Goal: Information Seeking & Learning: Learn about a topic

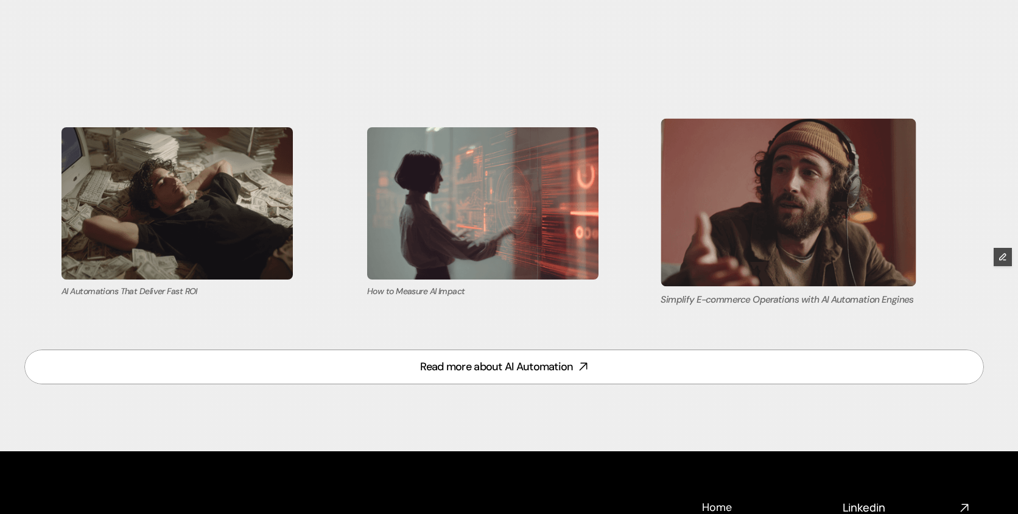
scroll to position [5106, 0]
click at [810, 232] on img at bounding box center [788, 201] width 254 height 167
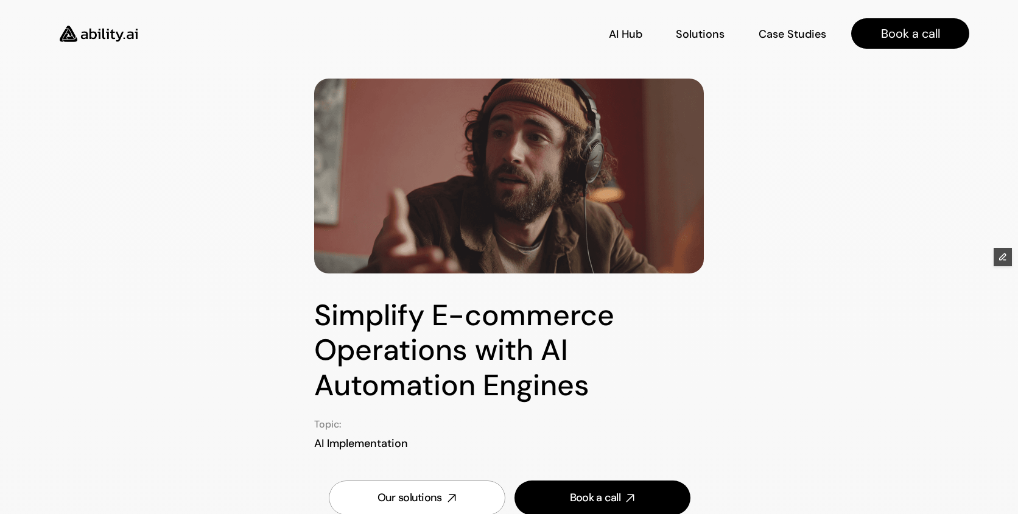
click at [105, 35] on img at bounding box center [99, 34] width 100 height 38
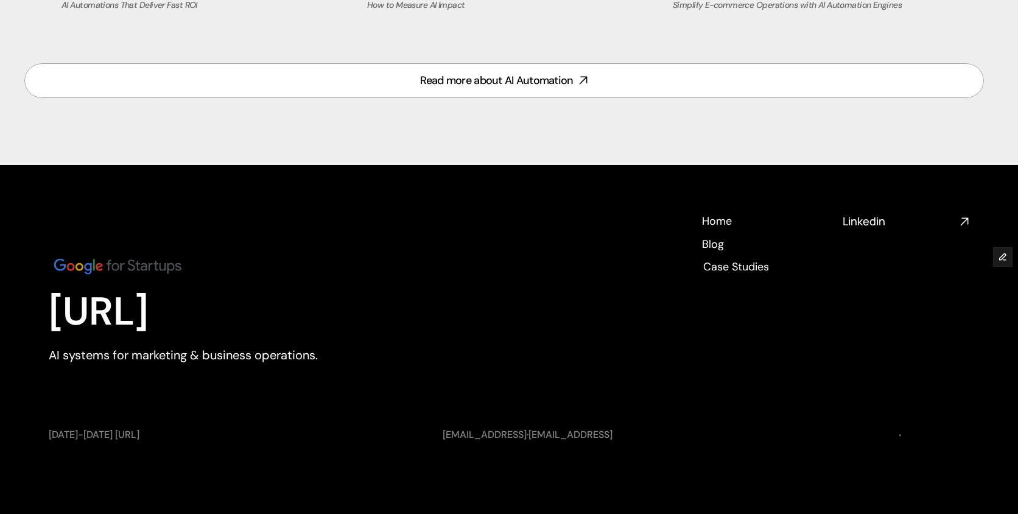
scroll to position [5392, 0]
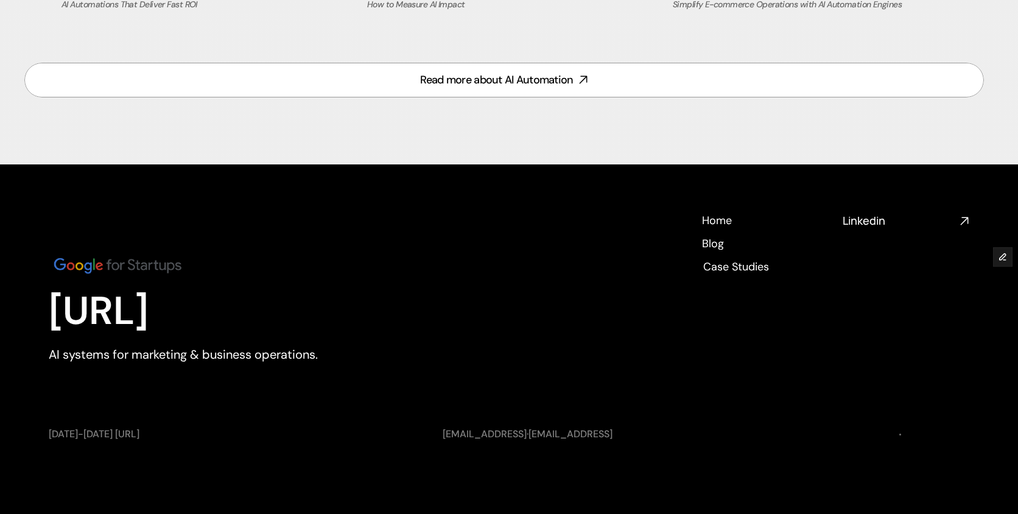
click at [719, 240] on div "Blog Blog" at bounding box center [712, 242] width 23 height 13
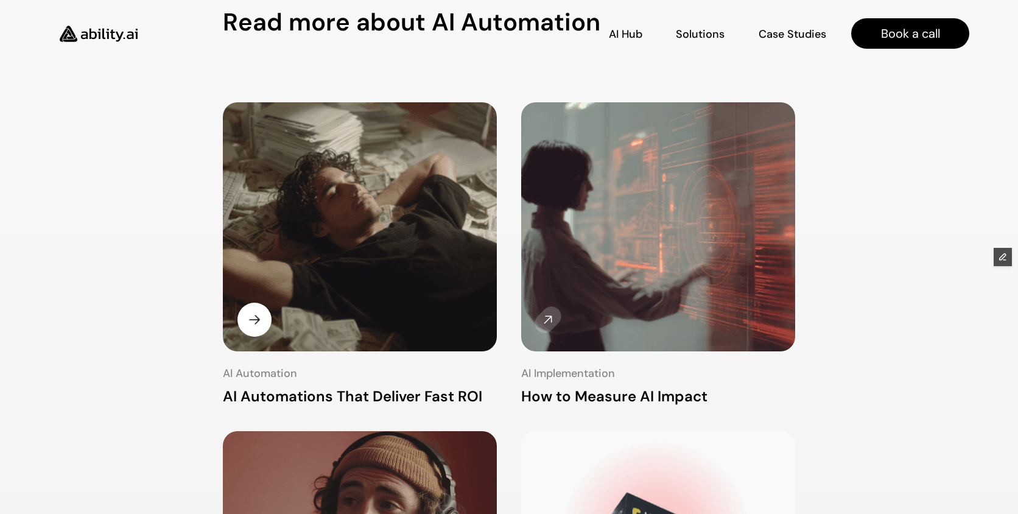
scroll to position [118, 0]
click at [366, 212] on img at bounding box center [360, 229] width 290 height 264
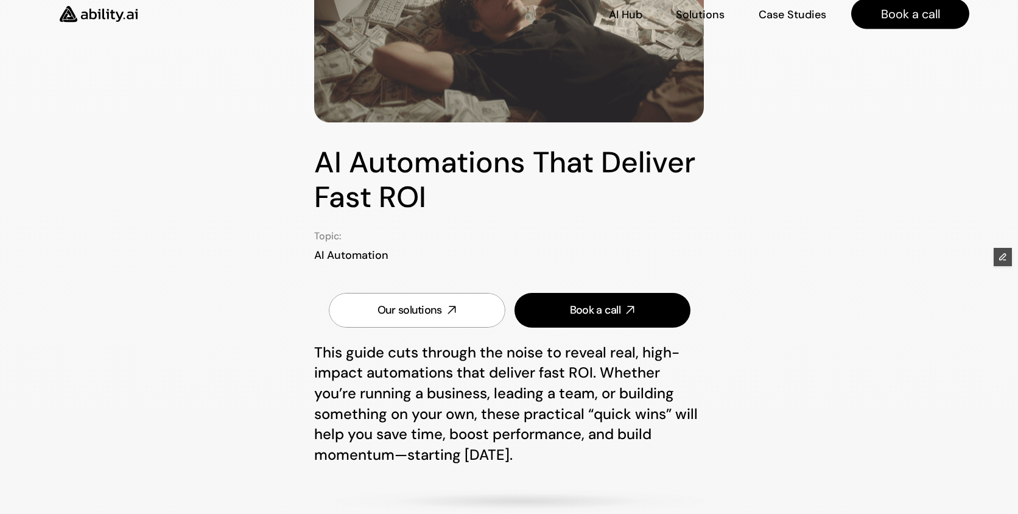
scroll to position [154, 0]
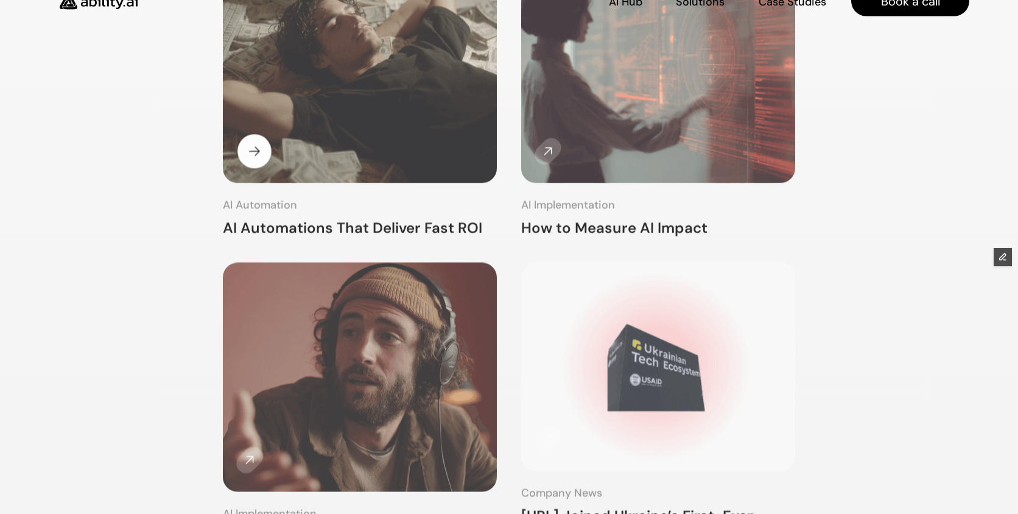
scroll to position [372, 0]
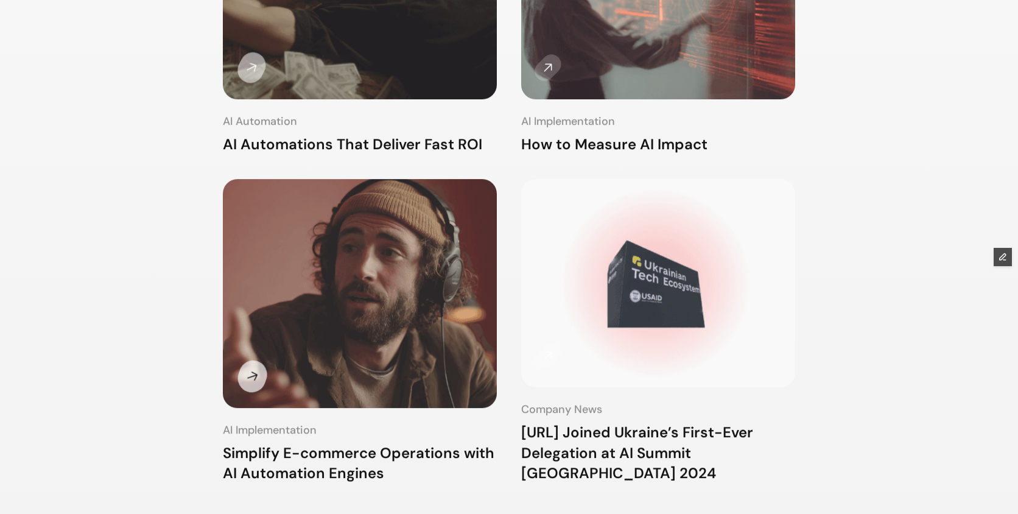
click at [360, 290] on img at bounding box center [360, 294] width 284 height 237
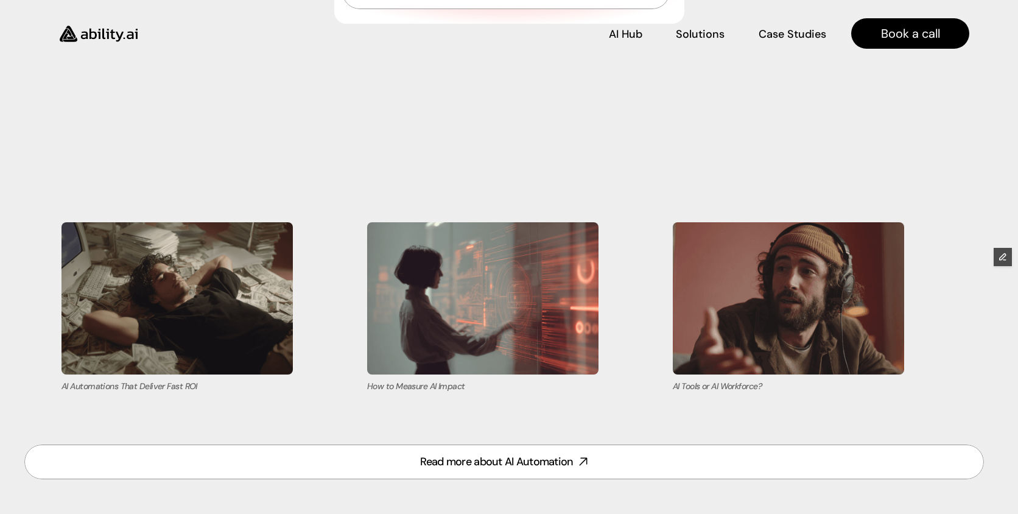
scroll to position [5011, 0]
